Goal: Unclear

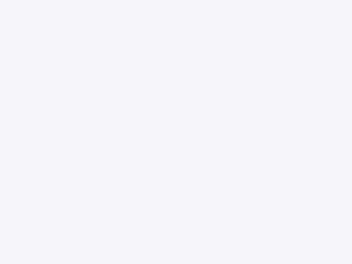
click at [176, 132] on div at bounding box center [176, 132] width 352 height 264
